Goal: Transaction & Acquisition: Subscribe to service/newsletter

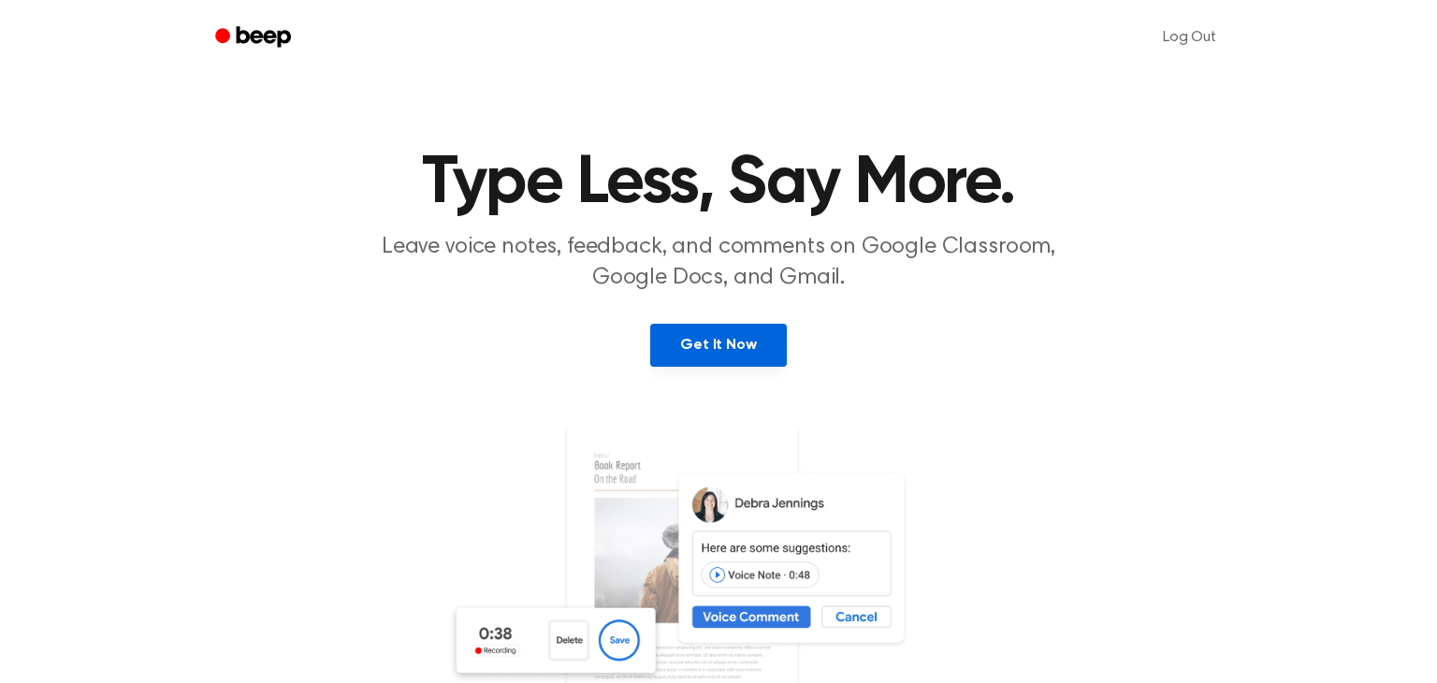
click at [688, 343] on link "Get It Now" at bounding box center [718, 345] width 136 height 43
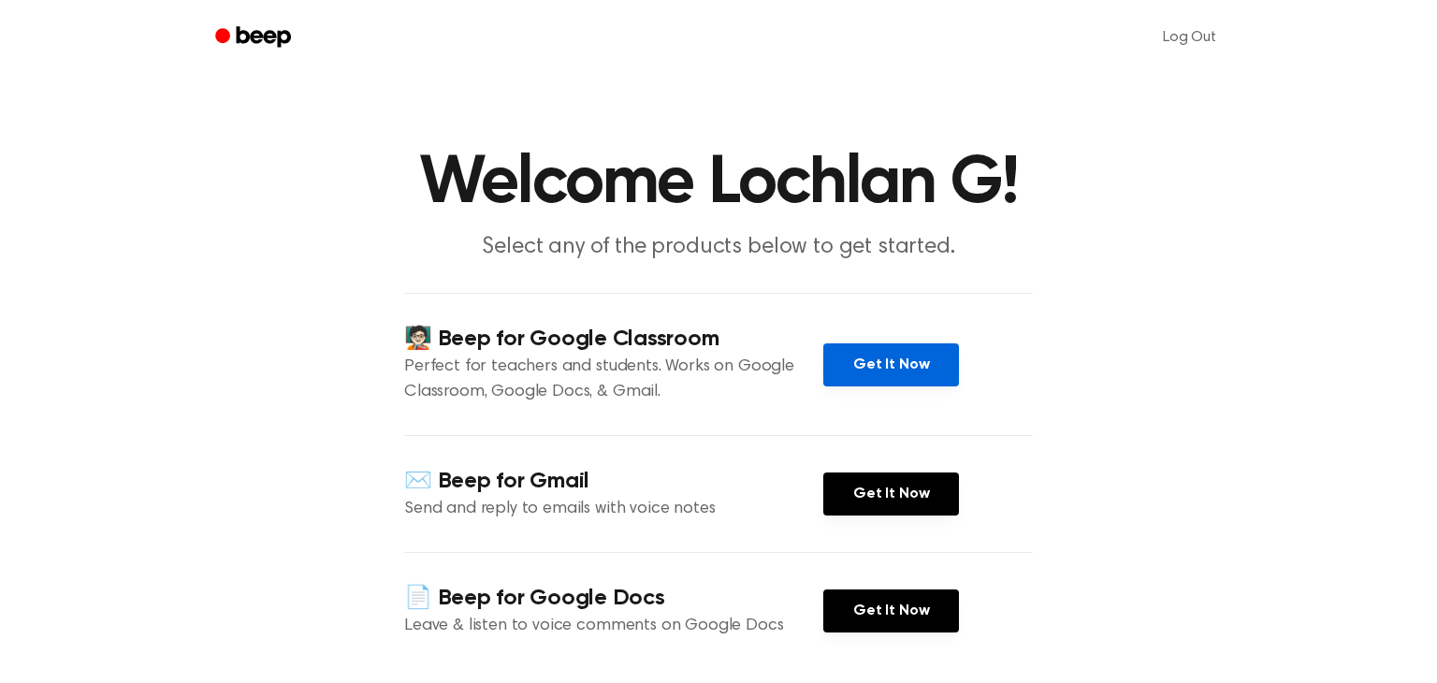
click at [902, 366] on link "Get It Now" at bounding box center [891, 364] width 136 height 43
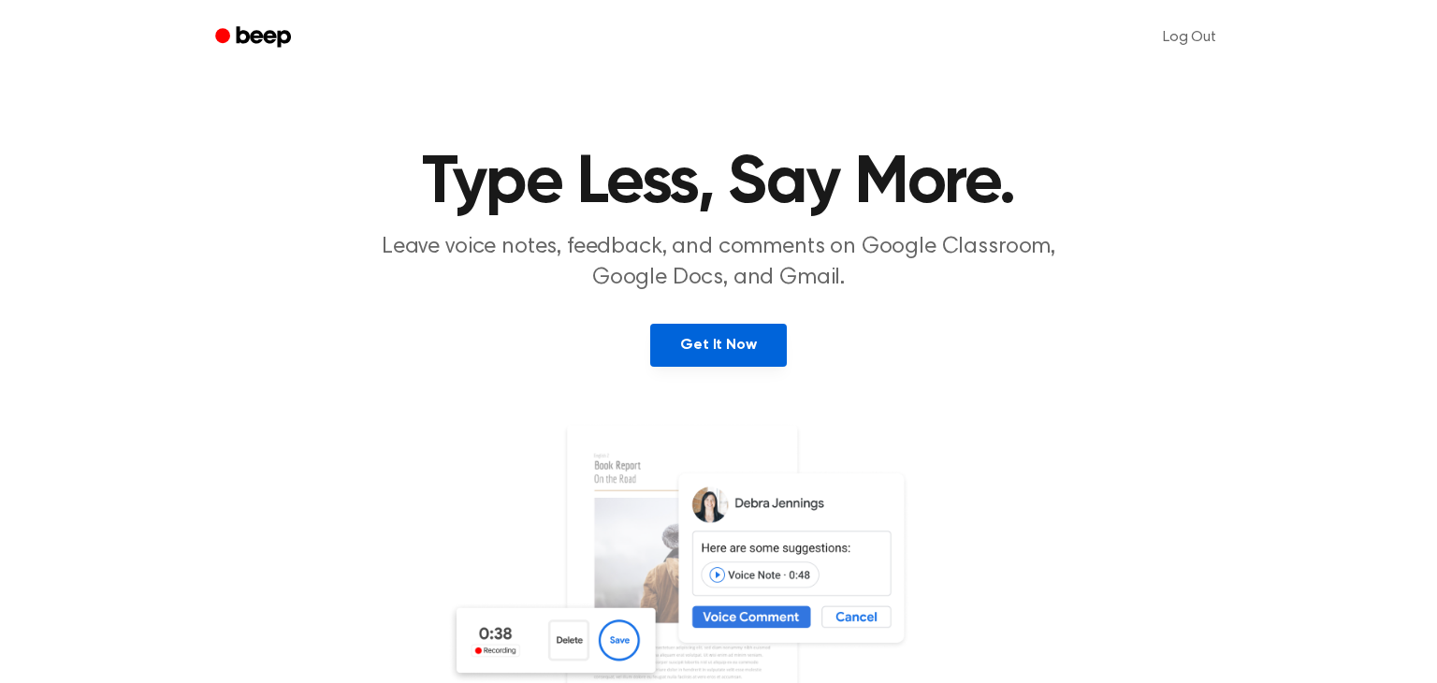
click at [700, 337] on link "Get It Now" at bounding box center [718, 345] width 136 height 43
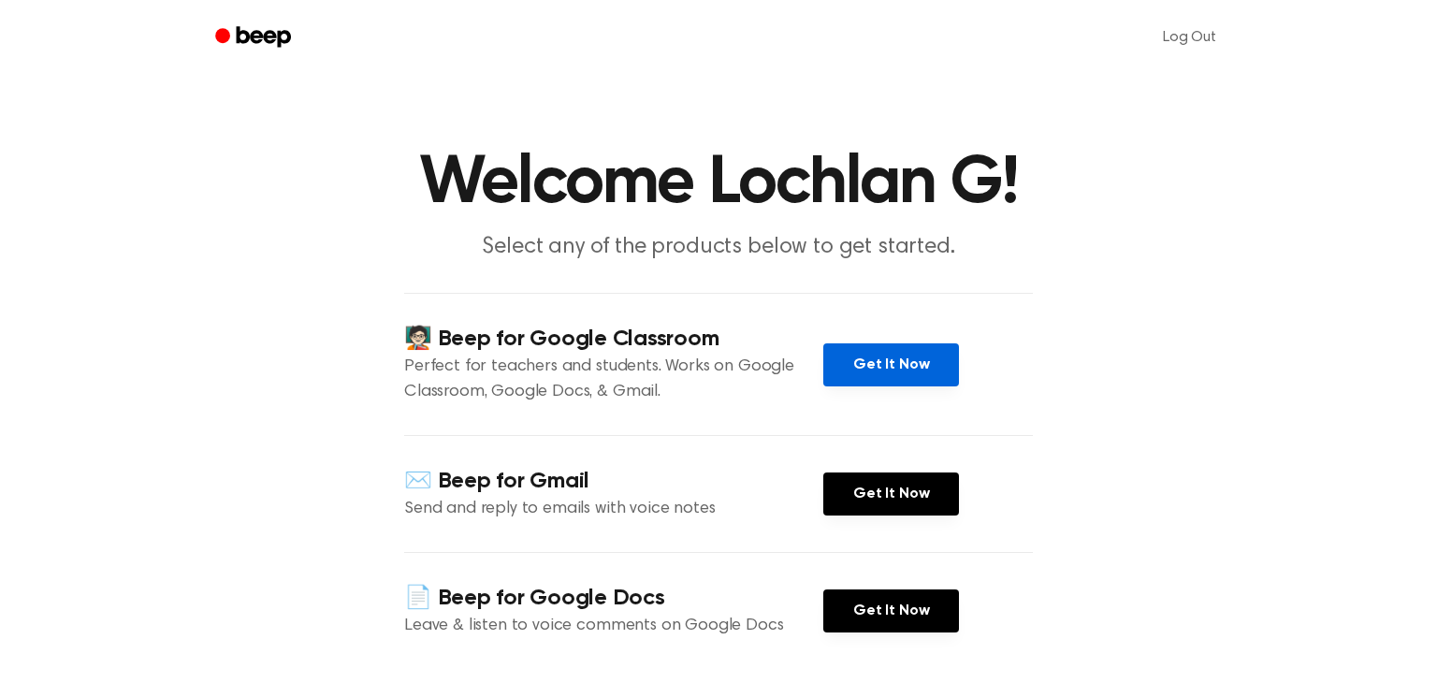
click at [886, 384] on link "Get It Now" at bounding box center [891, 364] width 136 height 43
